Goal: Navigation & Orientation: Find specific page/section

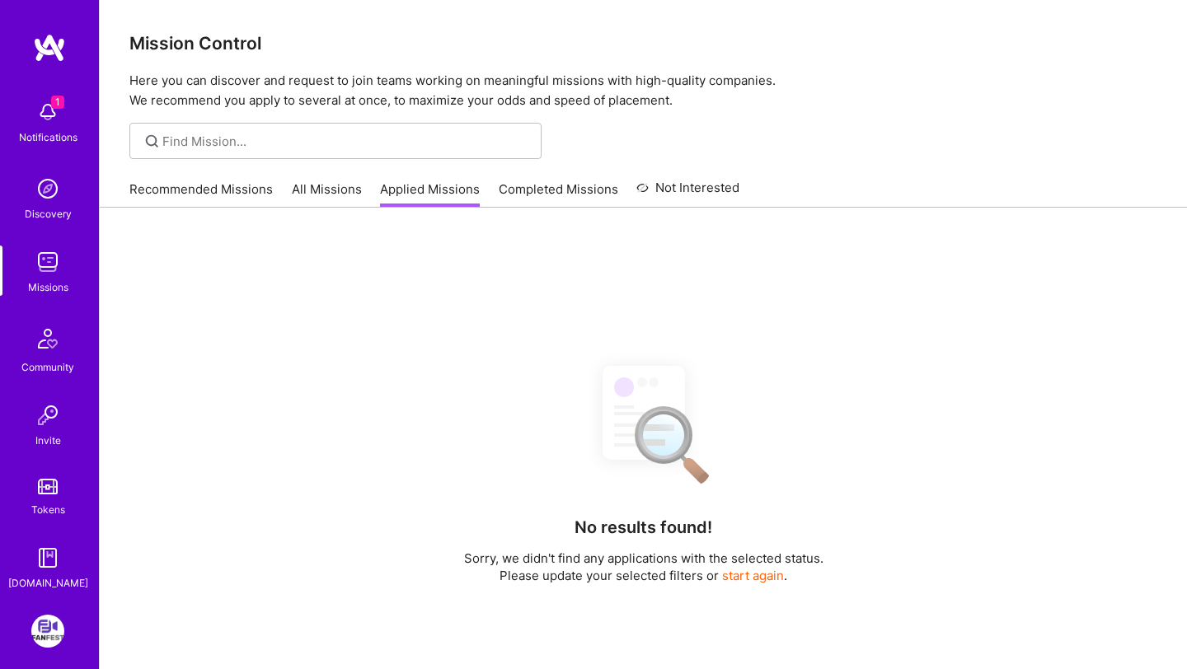
click at [167, 200] on link "Recommended Missions" at bounding box center [200, 193] width 143 height 27
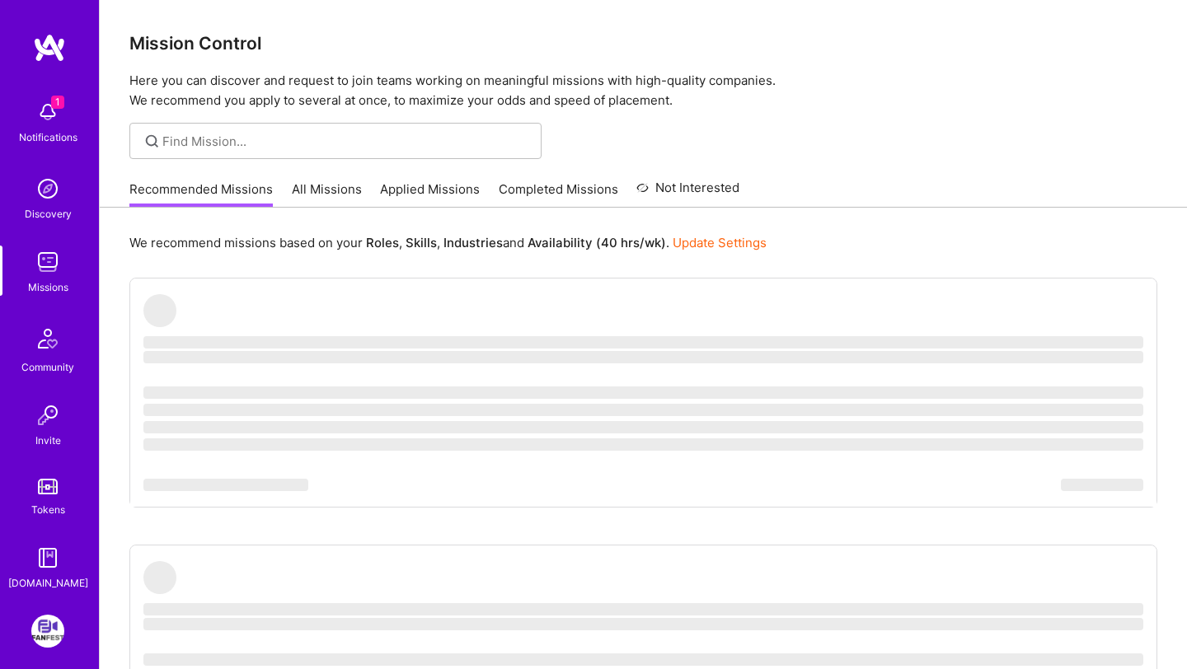
click at [64, 124] on div "1 Notifications" at bounding box center [48, 120] width 102 height 57
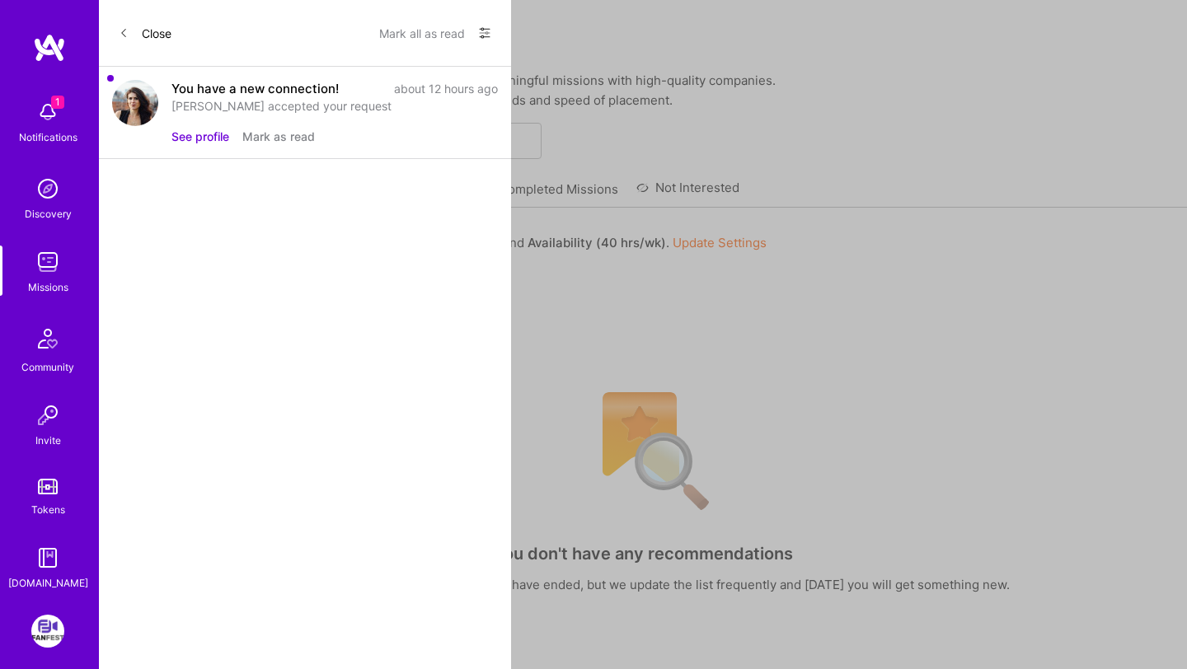
click at [429, 33] on button "Mark all as read" at bounding box center [422, 33] width 86 height 26
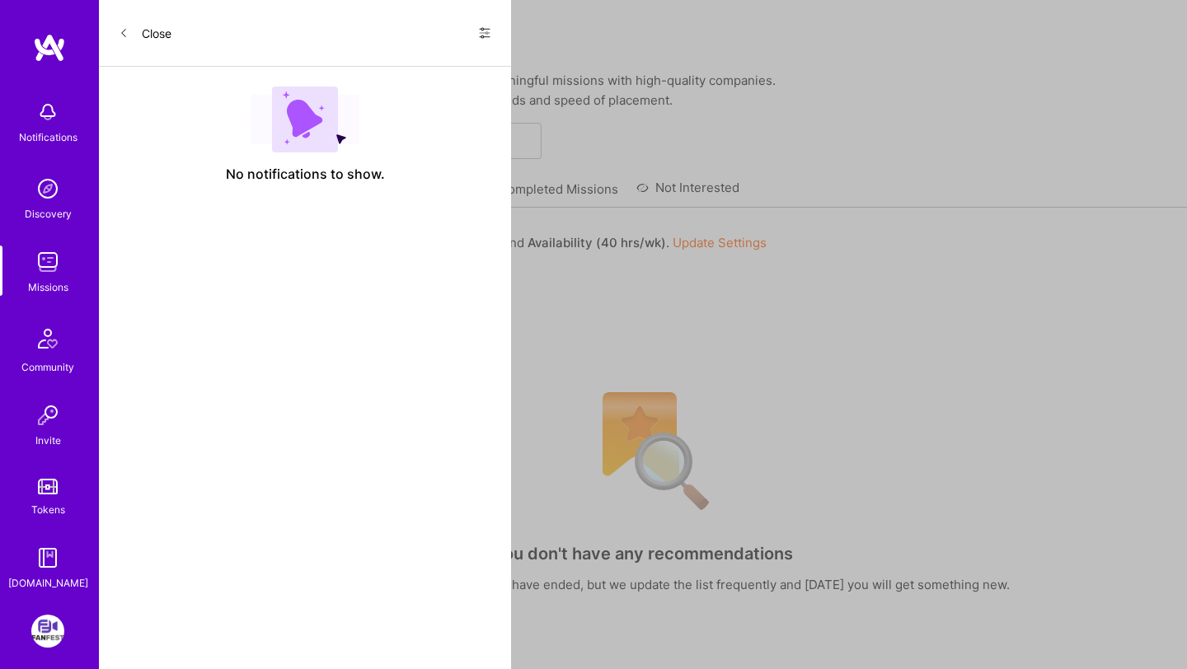
click at [126, 28] on icon at bounding box center [124, 33] width 10 height 10
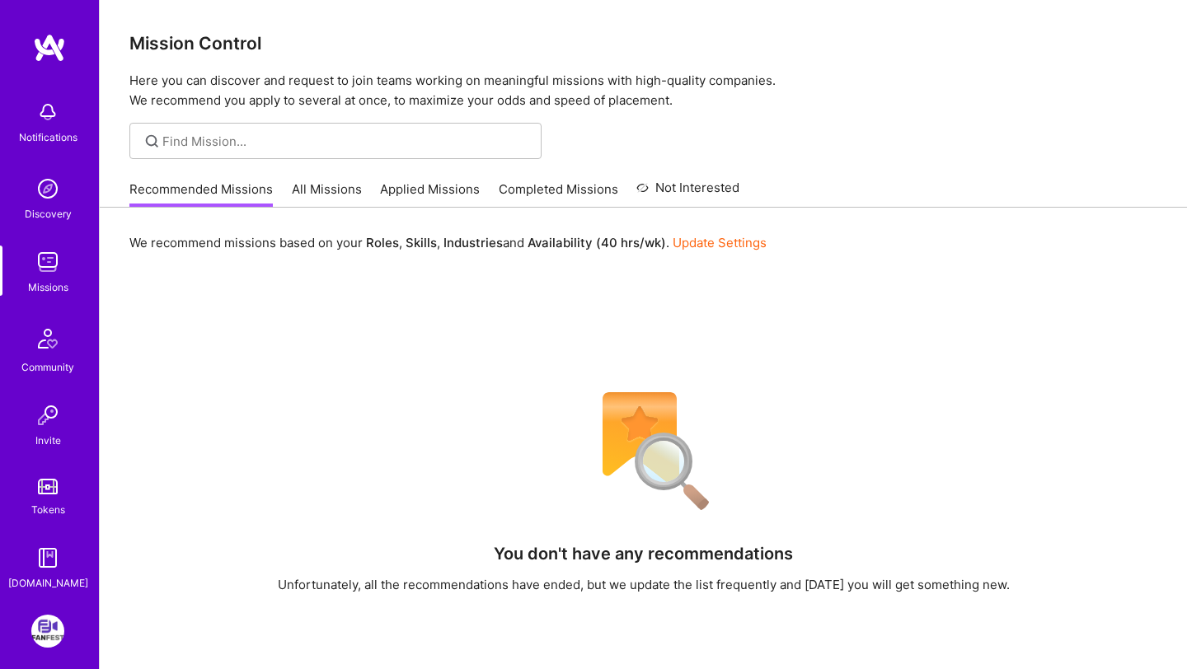
click at [323, 190] on link "All Missions" at bounding box center [327, 193] width 70 height 27
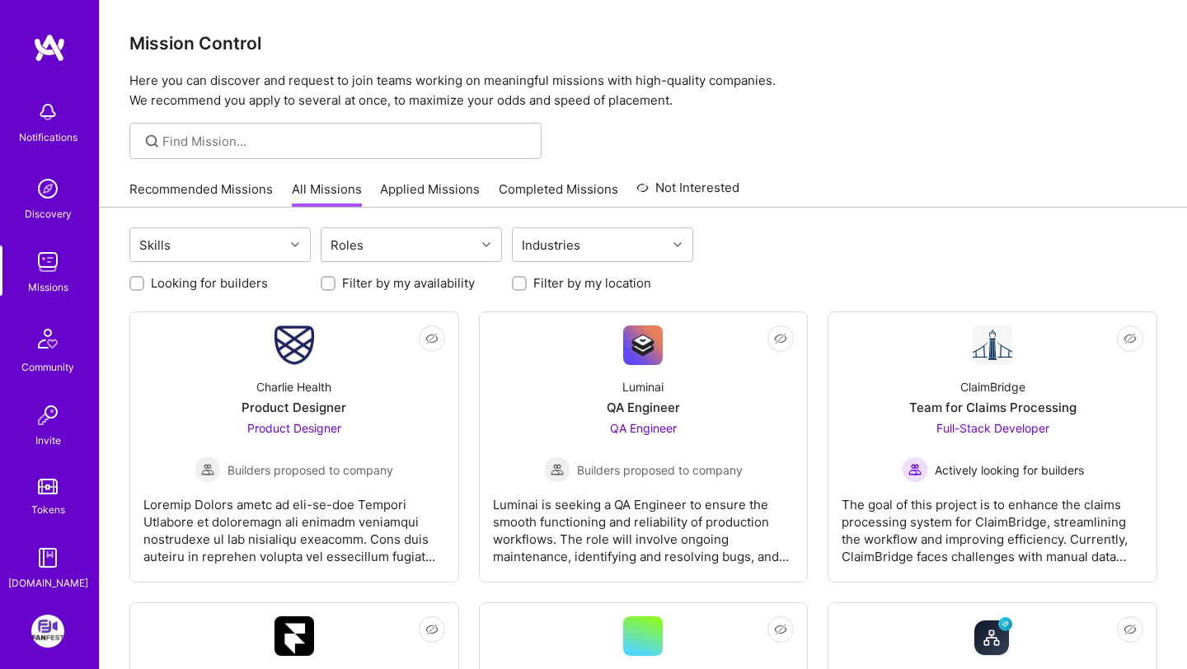
click at [518, 188] on link "Completed Missions" at bounding box center [558, 193] width 119 height 27
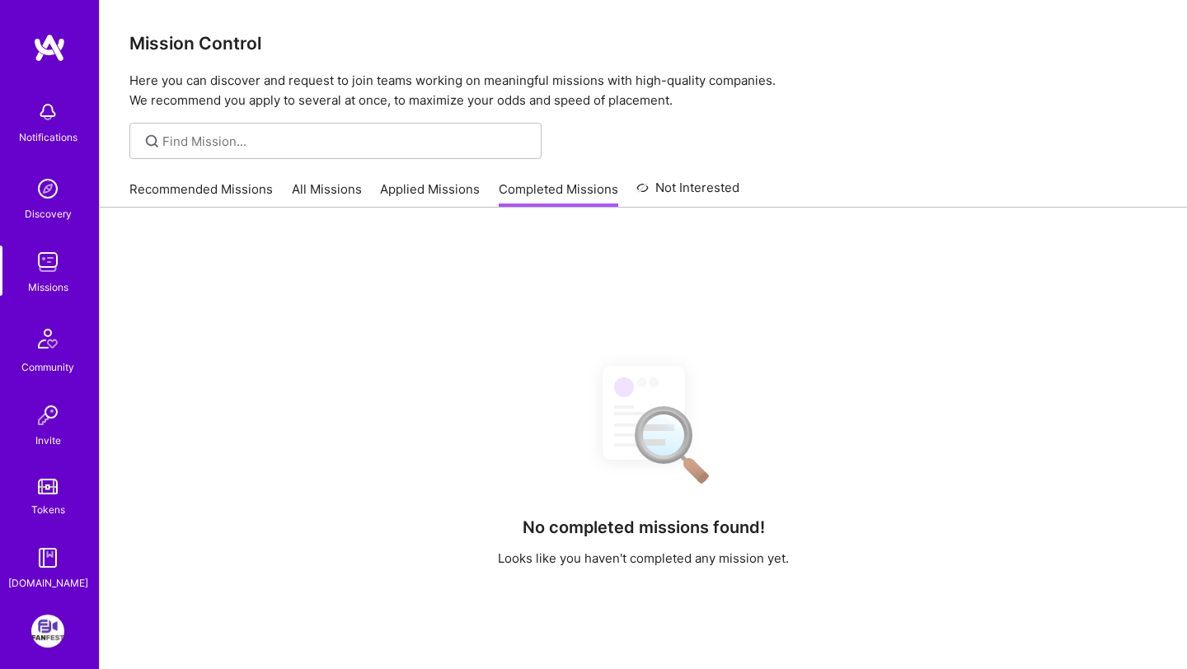
click at [293, 191] on link "All Missions" at bounding box center [327, 193] width 70 height 27
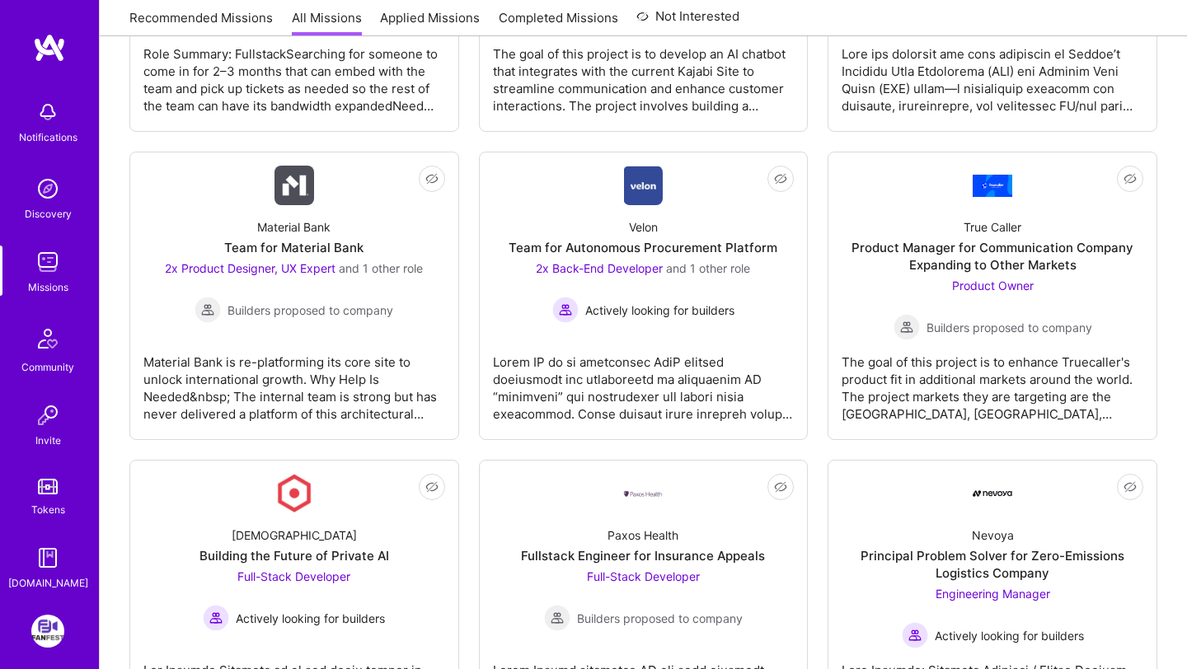
scroll to position [2584, 0]
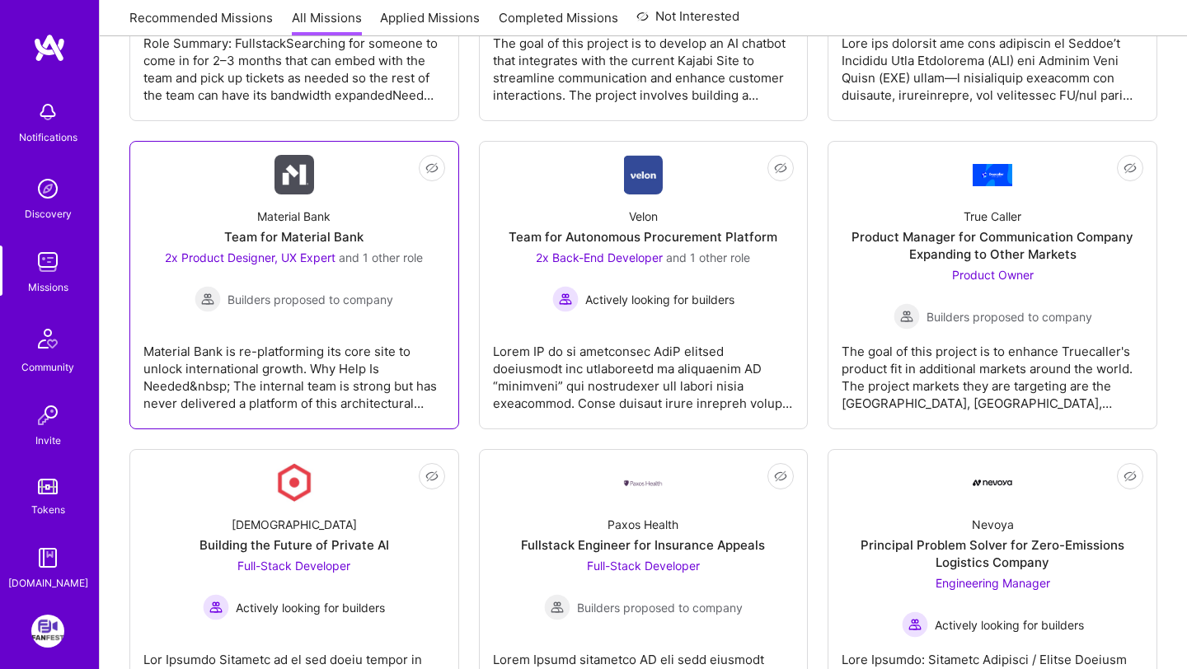
click at [348, 202] on div "Material Bank Team for Material Bank 2x Product Designer, UX Expert and 1 other…" at bounding box center [294, 253] width 302 height 118
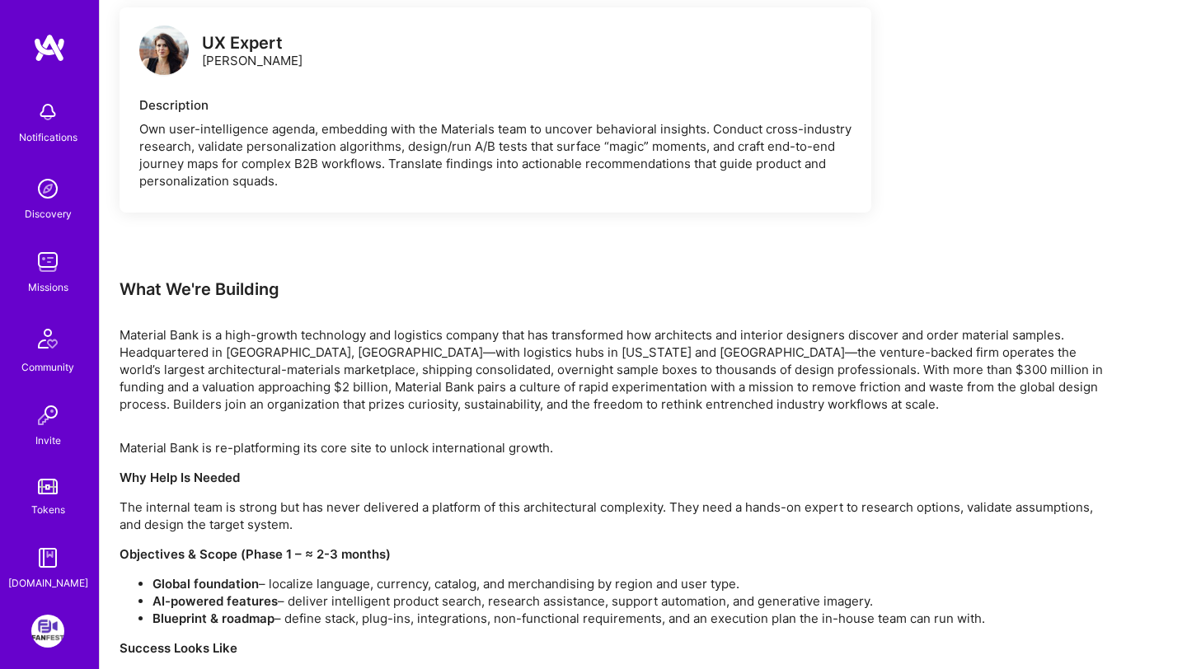
scroll to position [2281, 0]
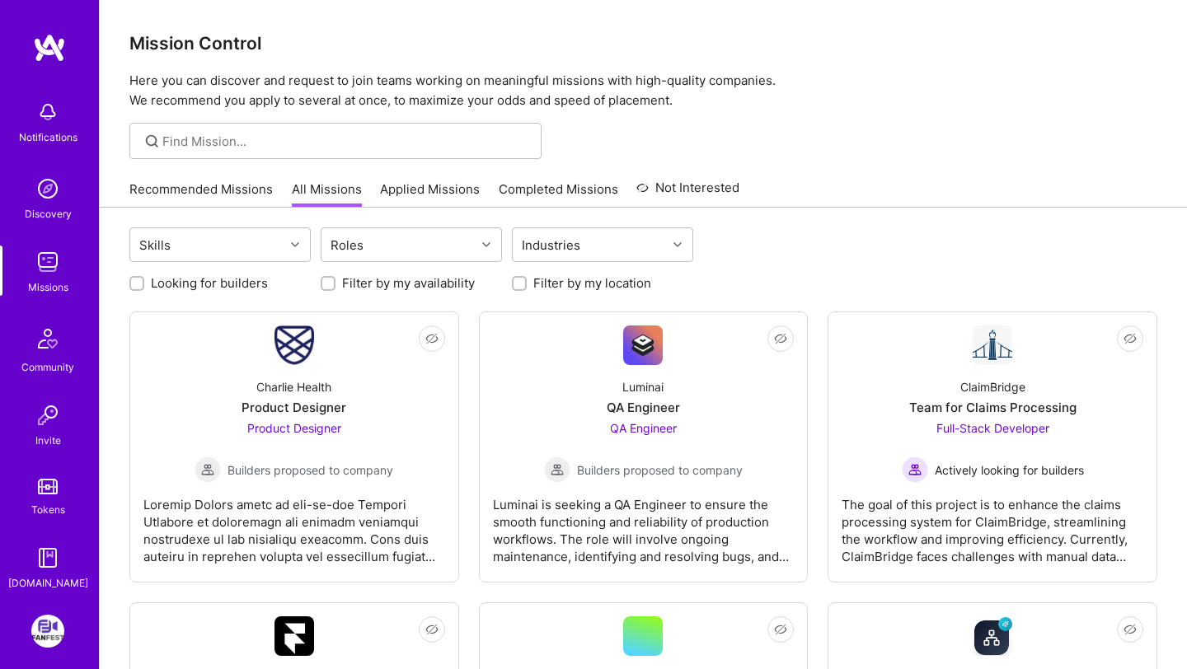
click at [222, 190] on link "Recommended Missions" at bounding box center [200, 193] width 143 height 27
